Goal: Task Accomplishment & Management: Manage account settings

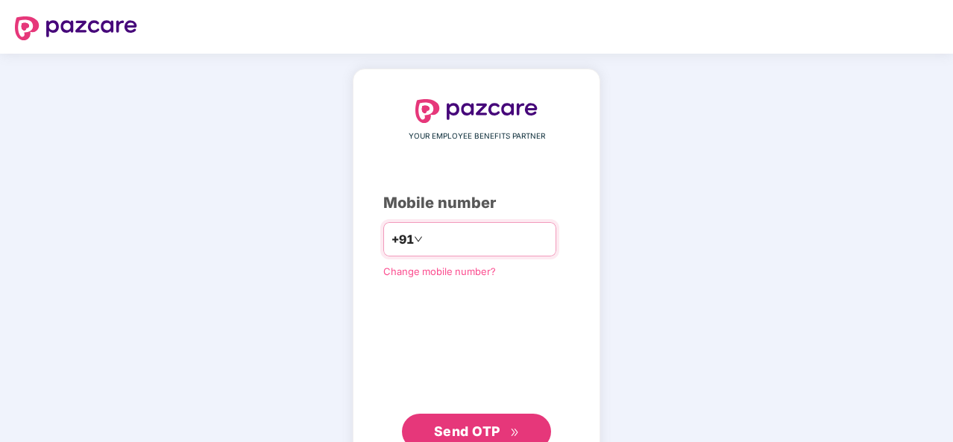
click at [475, 233] on input "number" at bounding box center [487, 240] width 122 height 24
type input "**********"
click at [489, 431] on span "Send OTP" at bounding box center [467, 432] width 66 height 16
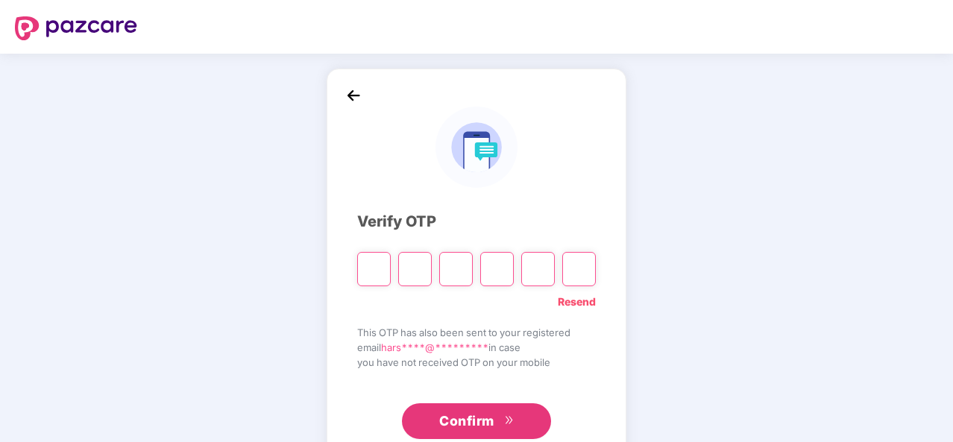
type input "*"
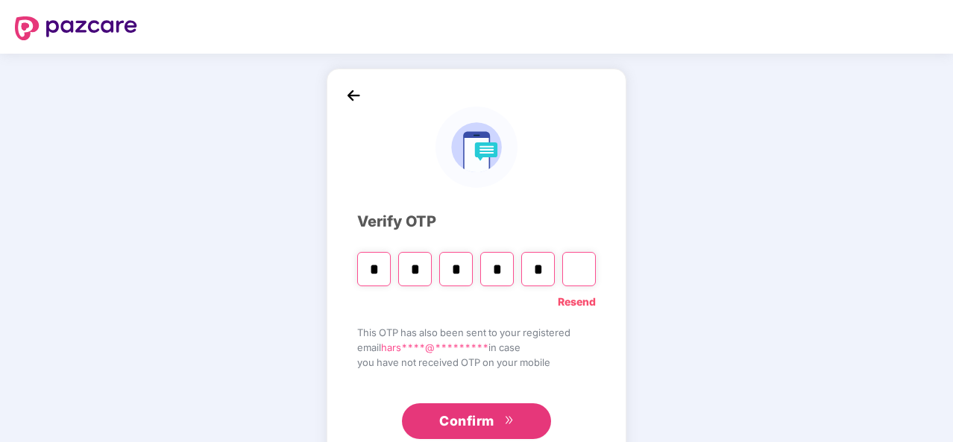
type input "*"
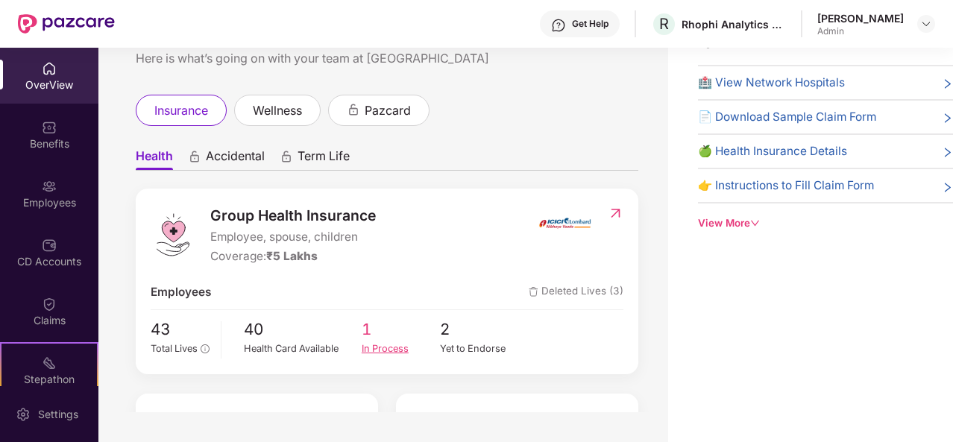
click at [398, 341] on span "1" at bounding box center [401, 330] width 79 height 25
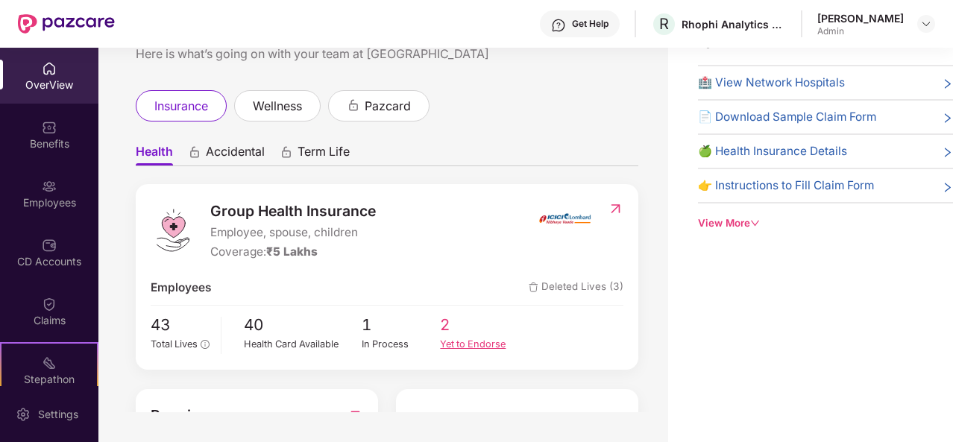
click at [463, 345] on div "Yet to Endorse" at bounding box center [479, 344] width 79 height 15
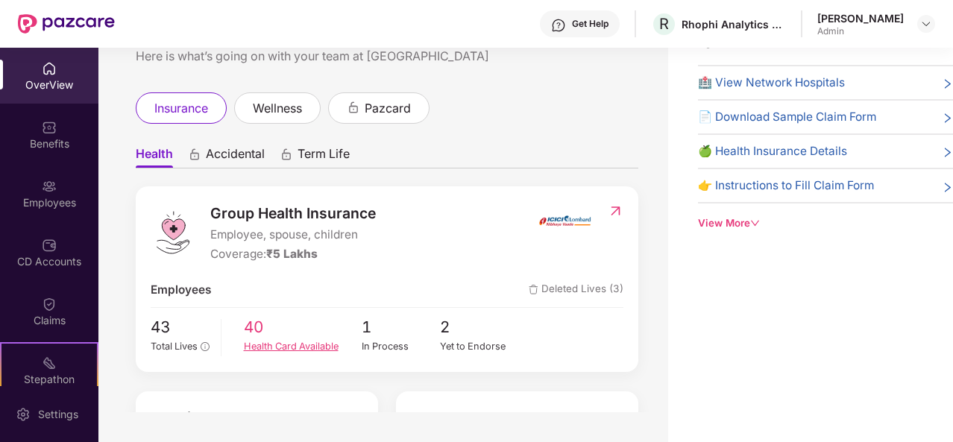
click at [268, 327] on span "40" at bounding box center [303, 328] width 118 height 25
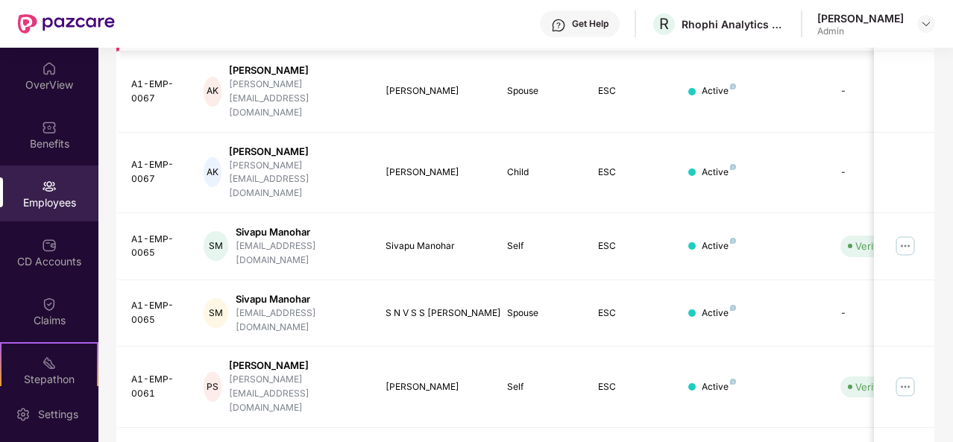
scroll to position [471, 0]
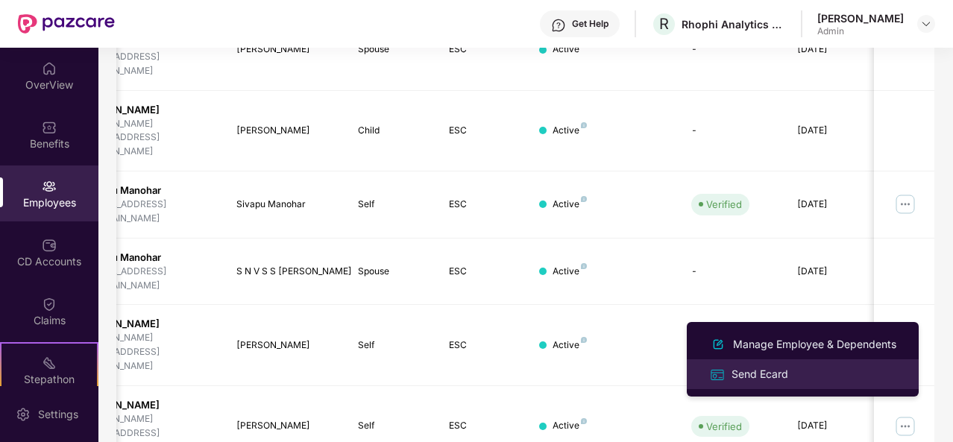
click at [762, 374] on div "Send Ecard" at bounding box center [760, 374] width 63 height 16
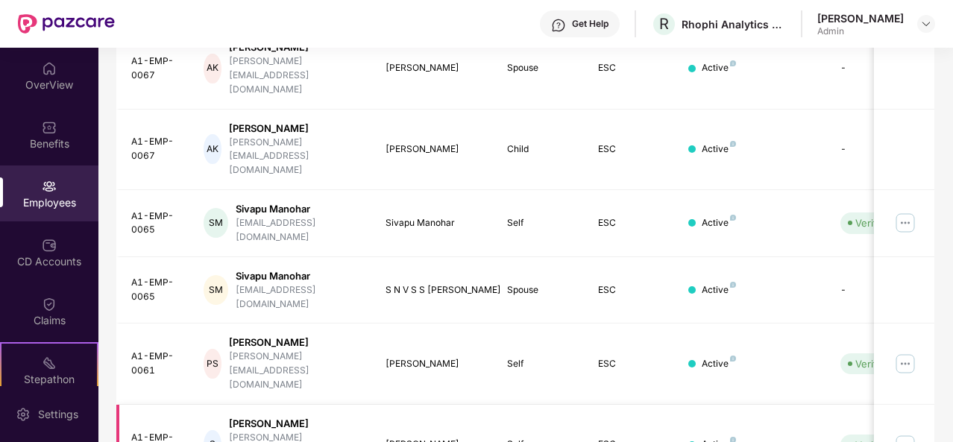
scroll to position [471, 0]
